Goal: Transaction & Acquisition: Purchase product/service

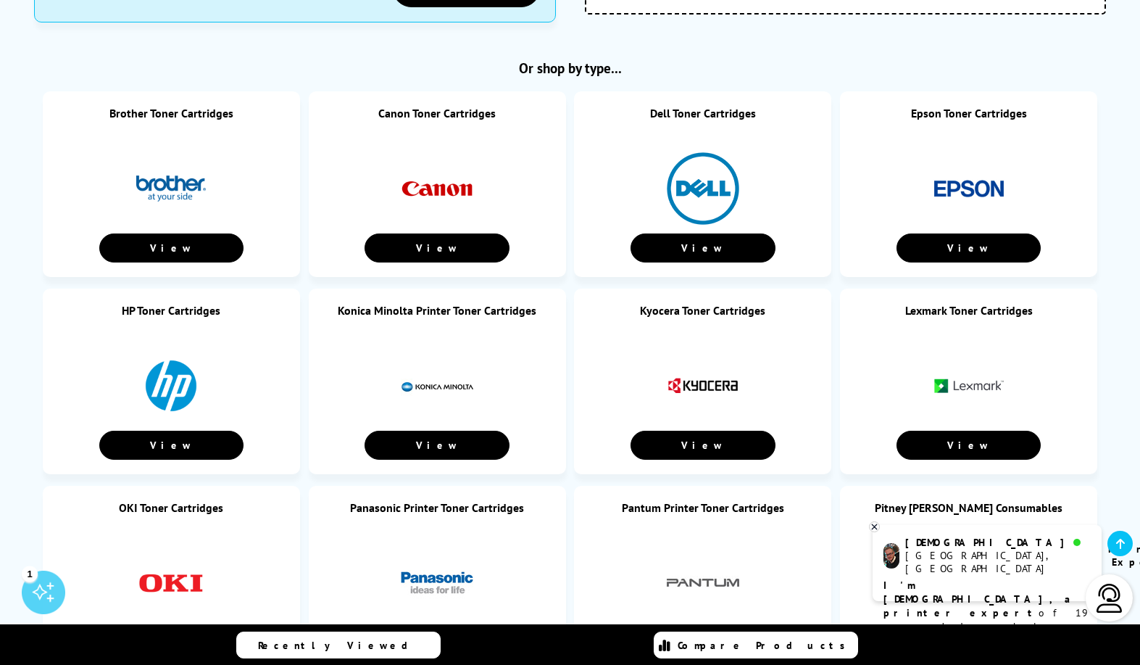
scroll to position [644, 0]
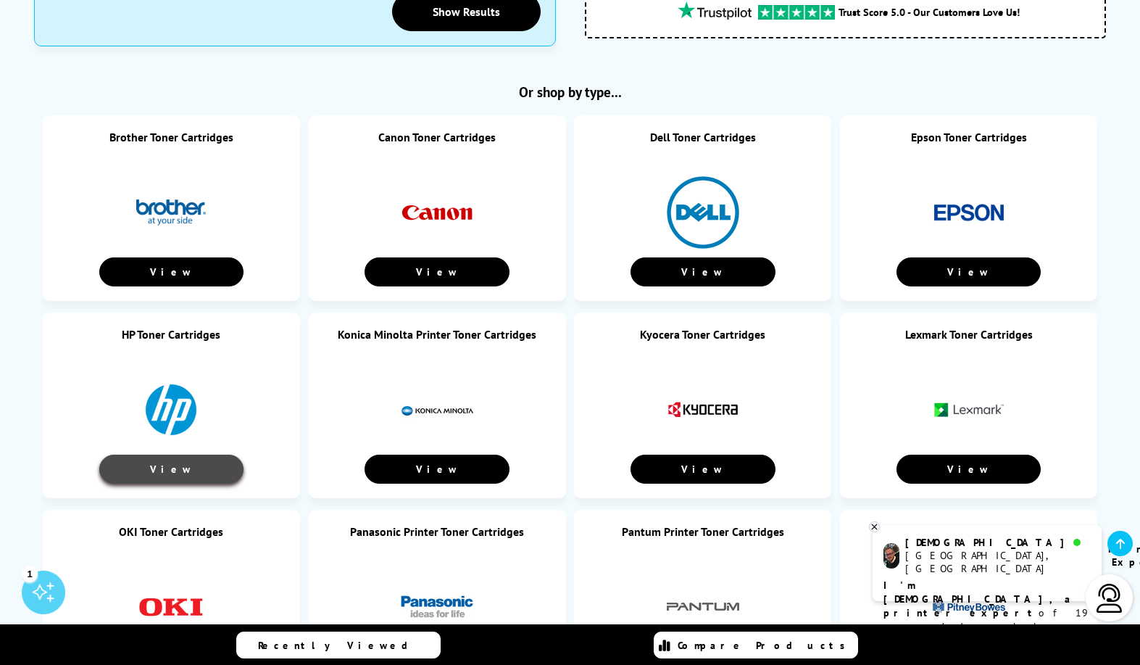
click at [194, 466] on link "View" at bounding box center [171, 469] width 144 height 29
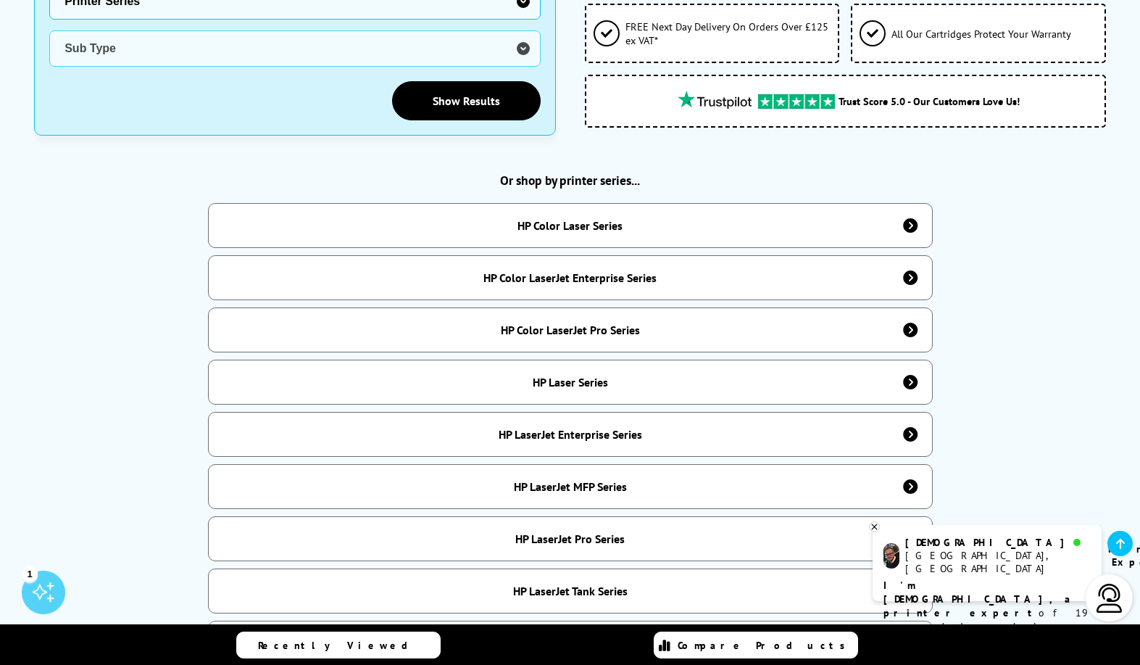
scroll to position [555, 0]
click at [544, 322] on div "HP Color LaserJet Pro Series" at bounding box center [570, 329] width 139 height 15
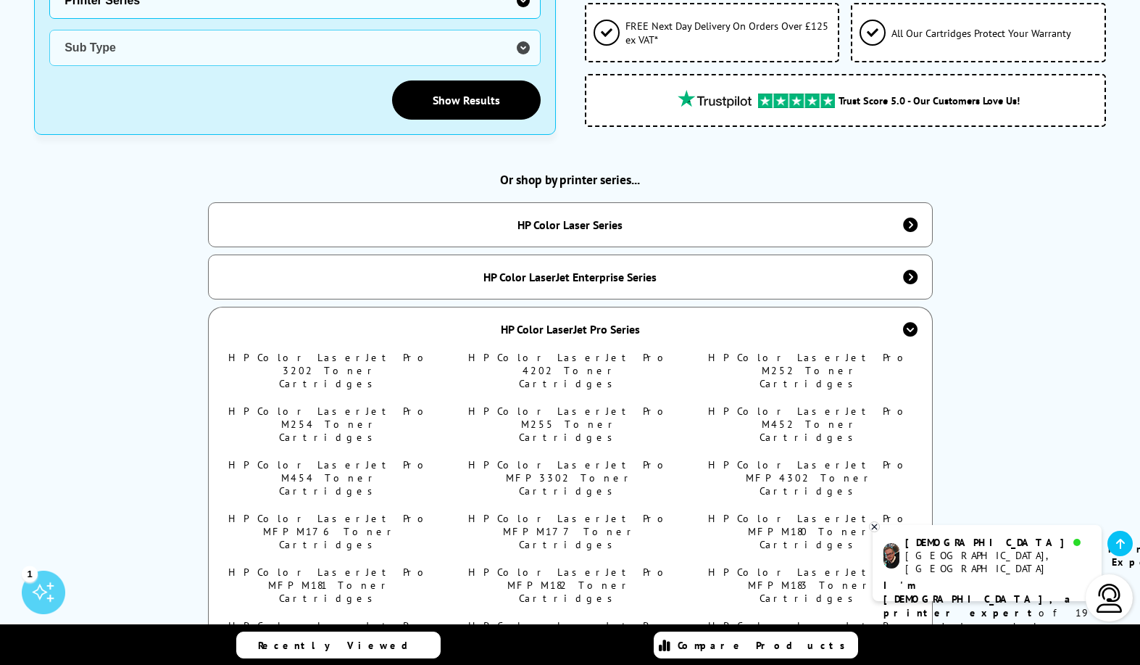
click at [360, 458] on link "HP Color LaserJet Pro M454 Toner Cartridges" at bounding box center [330, 477] width 204 height 39
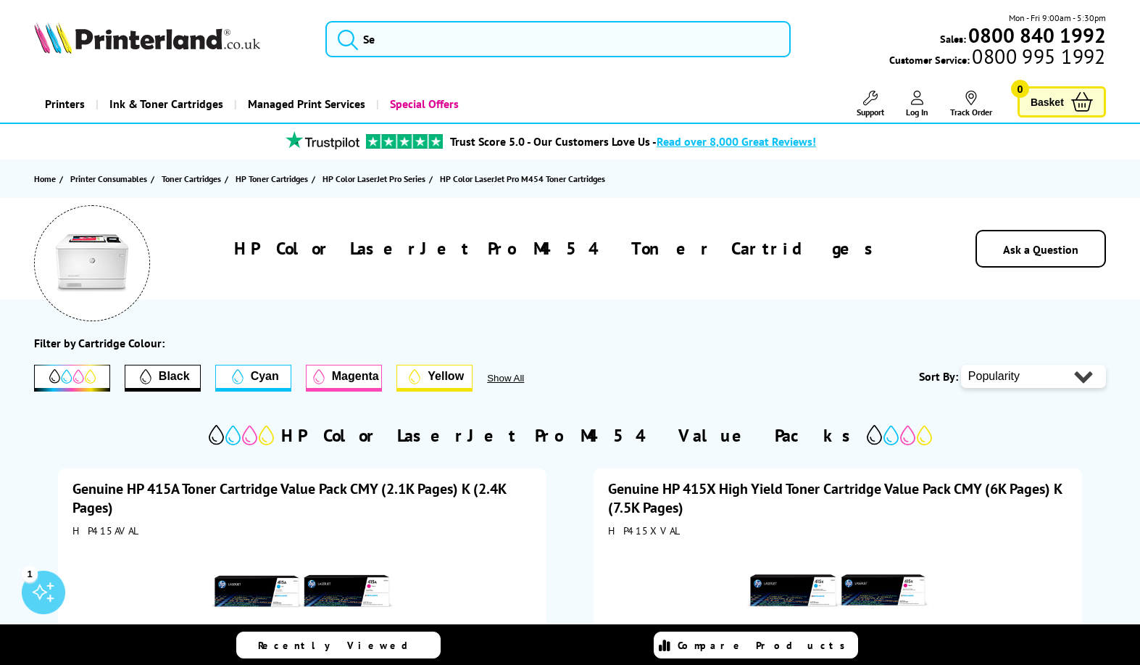
click at [158, 45] on img at bounding box center [147, 38] width 226 height 32
